Goal: Information Seeking & Learning: Learn about a topic

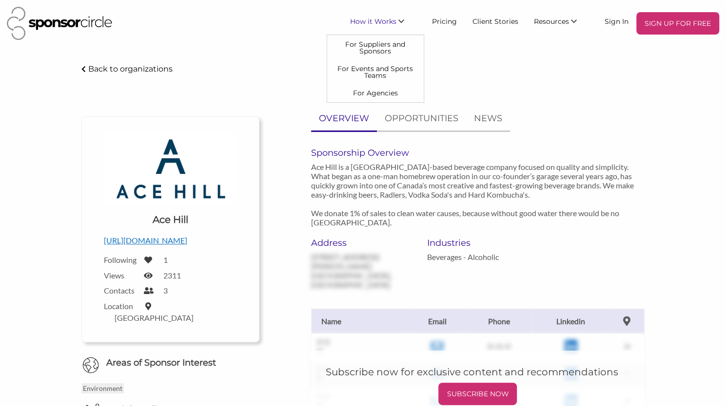
click at [388, 22] on span "How it Works" at bounding box center [373, 21] width 46 height 9
click at [450, 19] on link "Pricing" at bounding box center [444, 21] width 40 height 18
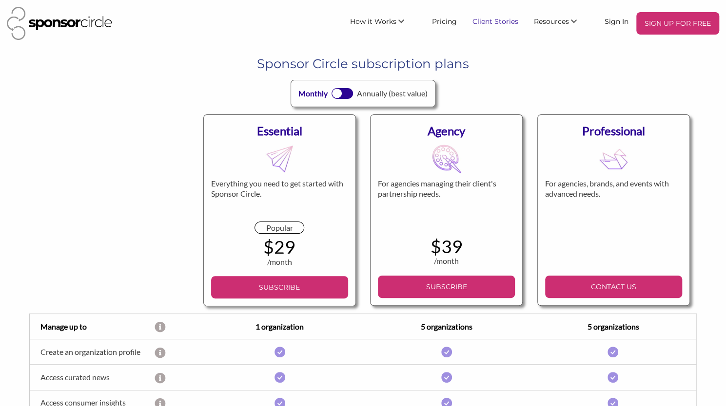
click at [495, 25] on link "Client Stories" at bounding box center [494, 21] width 61 height 18
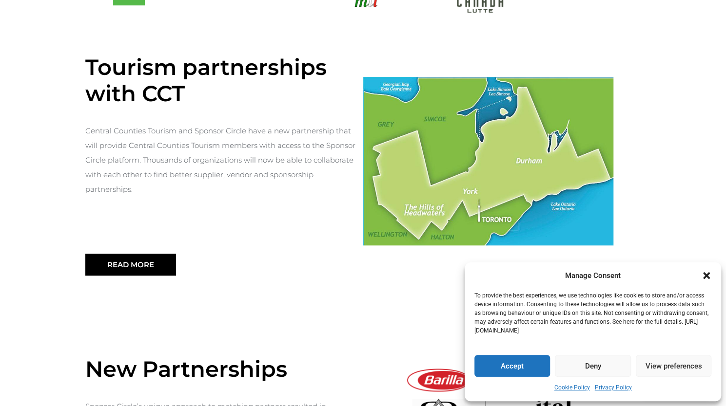
scroll to position [330, 0]
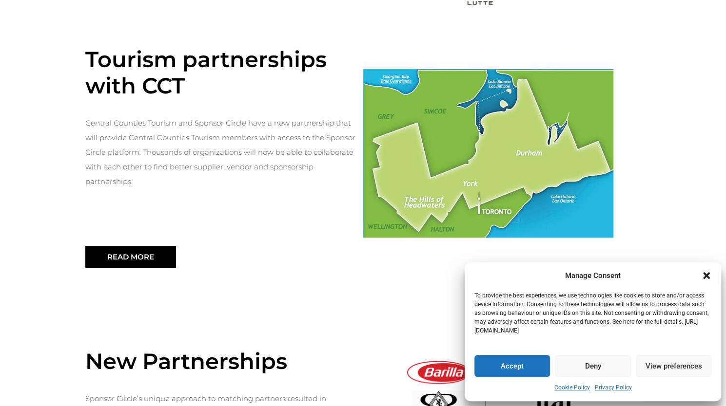
click at [704, 280] on icon "Close dialogue" at bounding box center [706, 276] width 10 height 10
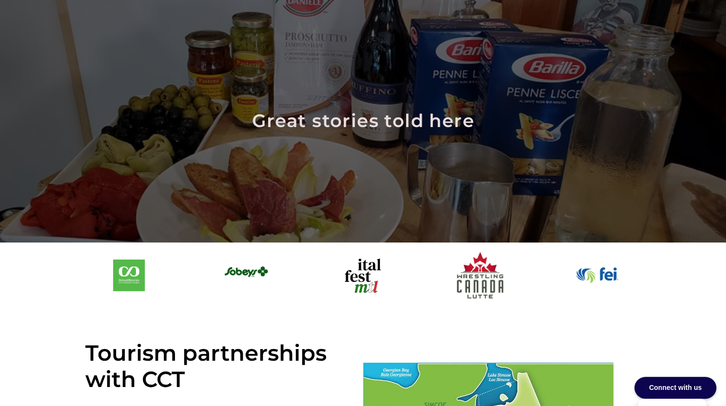
scroll to position [0, 0]
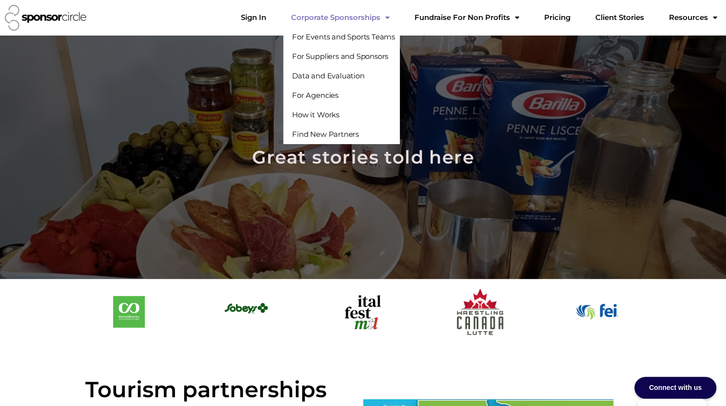
click at [392, 19] on link "Corporate Sponsorships" at bounding box center [340, 17] width 114 height 19
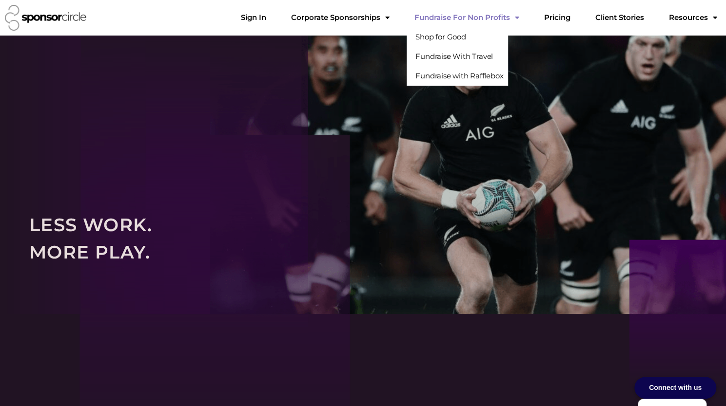
click at [525, 19] on link "Fundraise For Non Profits" at bounding box center [466, 17] width 120 height 19
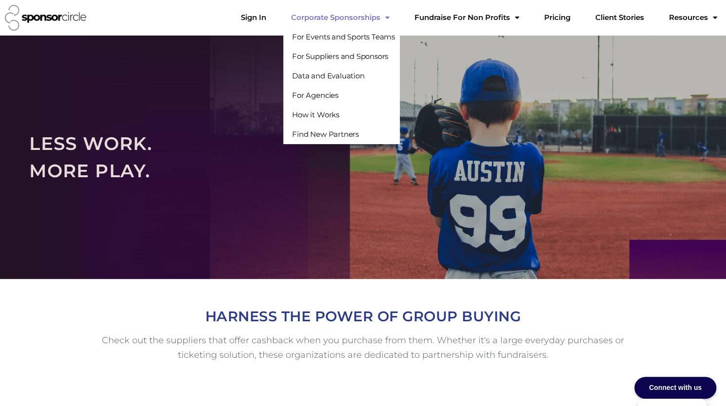
click at [371, 17] on link "Corporate Sponsorships" at bounding box center [340, 17] width 114 height 19
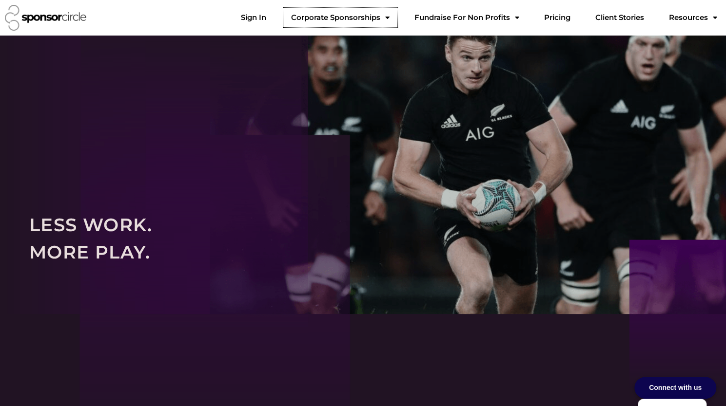
click at [371, 17] on link "Corporate Sponsorships" at bounding box center [340, 17] width 114 height 19
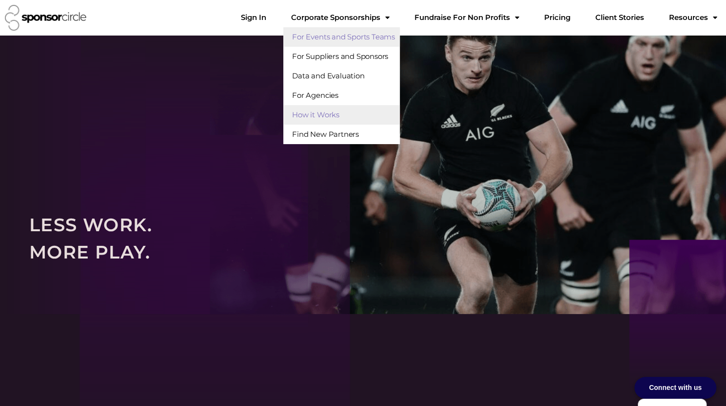
click at [374, 46] on link "For Events and Sports Teams" at bounding box center [341, 36] width 116 height 19
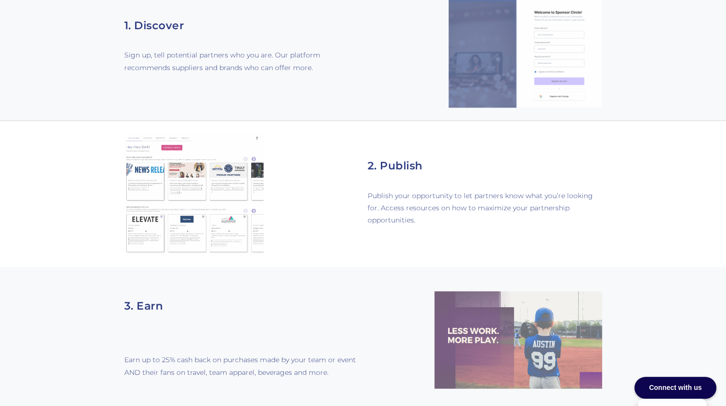
scroll to position [667, 0]
